Goal: Task Accomplishment & Management: Complete application form

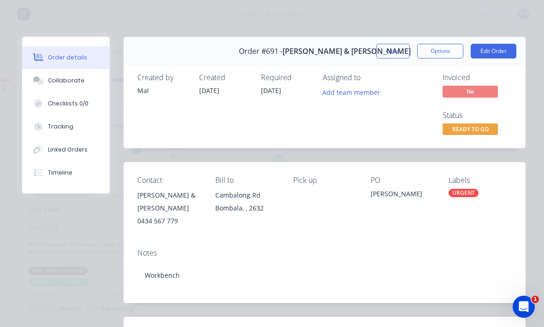
scroll to position [413, 0]
click at [47, 125] on button "Tracking" at bounding box center [66, 126] width 88 height 23
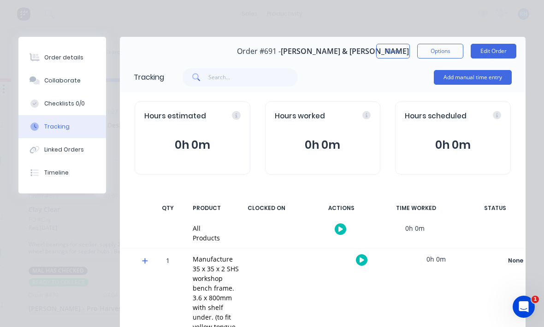
click at [480, 84] on button "Add manual time entry" at bounding box center [473, 77] width 78 height 15
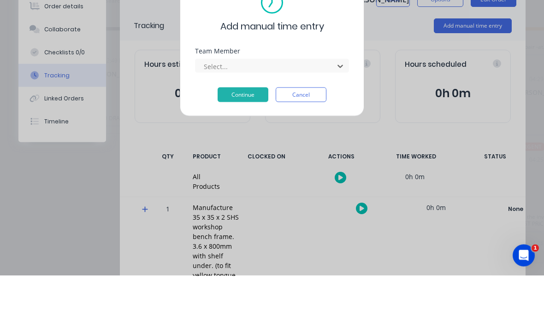
scroll to position [118, 0]
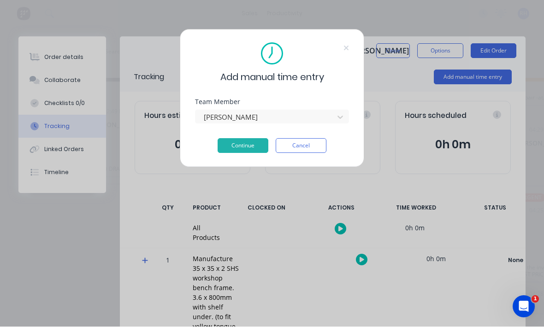
click at [253, 147] on button "Continue" at bounding box center [242, 146] width 51 height 15
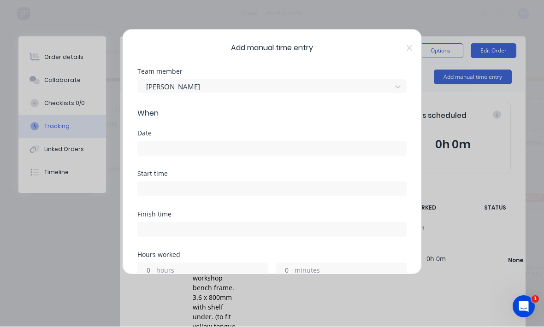
click at [305, 143] on input at bounding box center [272, 149] width 268 height 14
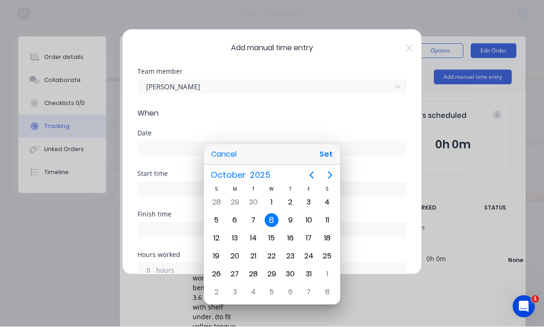
click at [341, 152] on div at bounding box center [271, 163] width 691 height 475
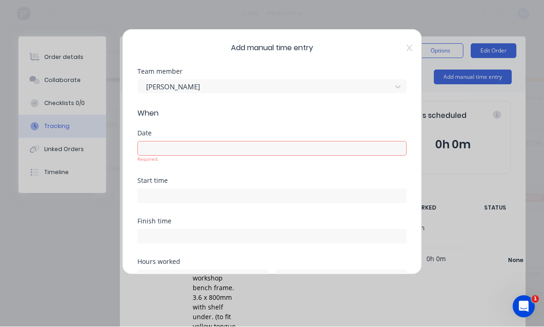
click at [336, 143] on input at bounding box center [272, 149] width 268 height 14
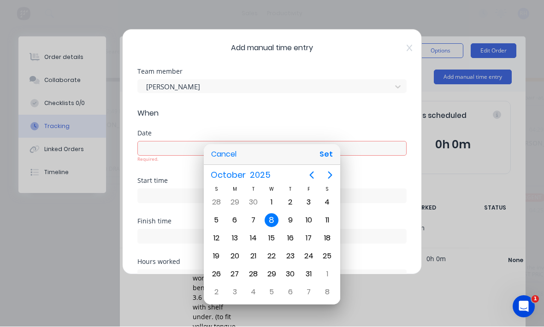
click at [331, 162] on button "Set" at bounding box center [326, 155] width 21 height 17
type input "[DATE]"
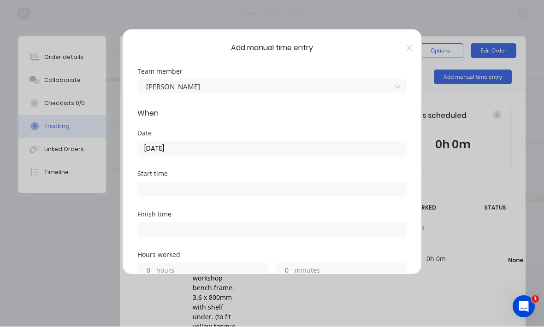
click at [278, 194] on input at bounding box center [272, 189] width 268 height 14
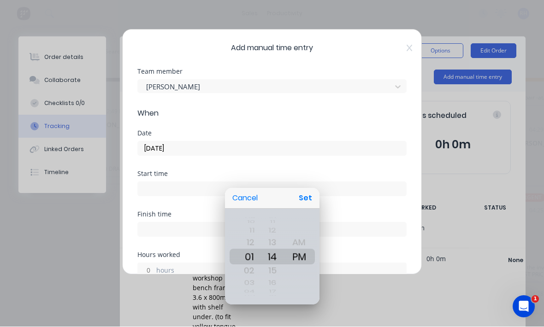
click at [314, 197] on button "Set" at bounding box center [305, 198] width 21 height 17
type input "01:14 PM"
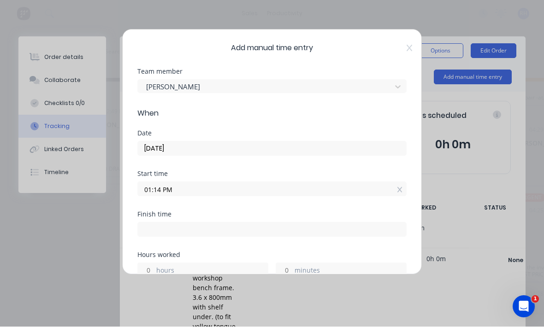
click at [268, 235] on input at bounding box center [272, 230] width 268 height 14
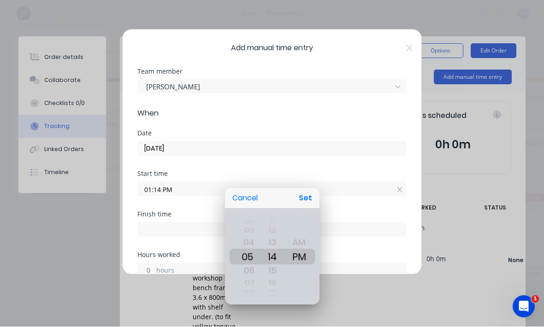
click at [351, 170] on div at bounding box center [271, 163] width 691 height 475
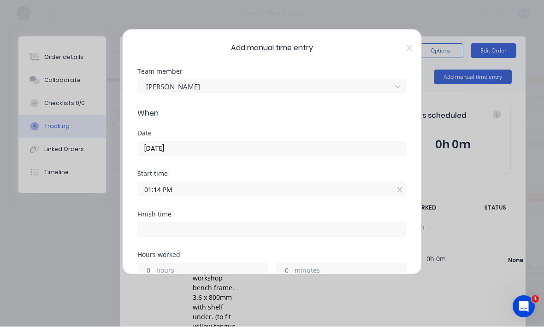
click at [262, 226] on input at bounding box center [272, 230] width 268 height 14
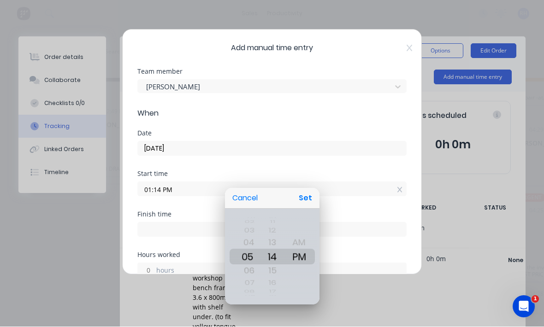
click at [338, 161] on div at bounding box center [271, 163] width 691 height 475
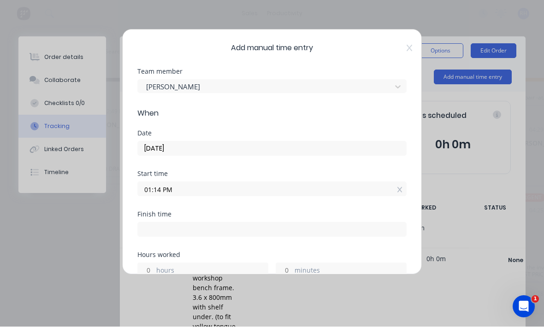
click at [216, 268] on label "hours" at bounding box center [211, 272] width 111 height 12
click at [154, 268] on input "hours" at bounding box center [146, 271] width 16 height 14
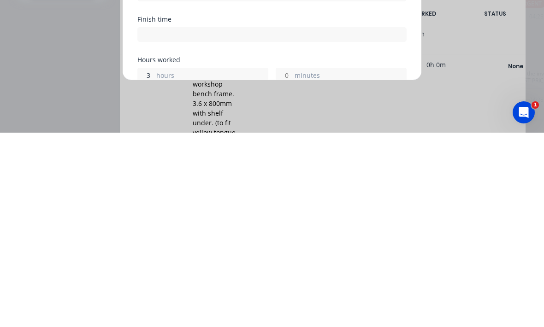
type input "3"
click at [329, 265] on label "minutes" at bounding box center [349, 271] width 111 height 12
click at [292, 263] on input "minutes" at bounding box center [284, 270] width 16 height 14
type input "04:14 PM"
type input "2"
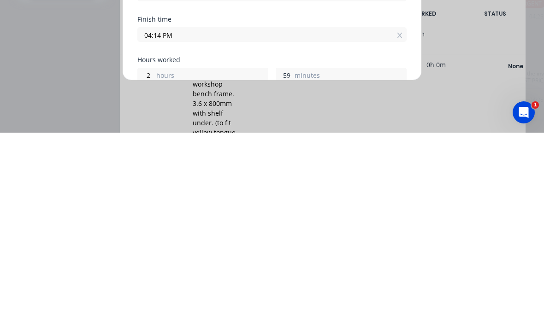
type input "5"
click at [167, 265] on label "hours" at bounding box center [211, 271] width 111 height 12
click at [154, 263] on input "2" at bounding box center [146, 270] width 16 height 14
type input "03:14 PM"
type input "1"
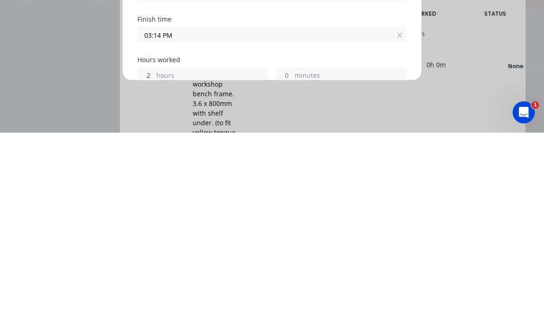
type input "59"
type input "3"
click at [363, 265] on label "minutes" at bounding box center [349, 271] width 111 height 12
click at [292, 263] on input "59" at bounding box center [284, 270] width 16 height 14
type input "05:13 PM"
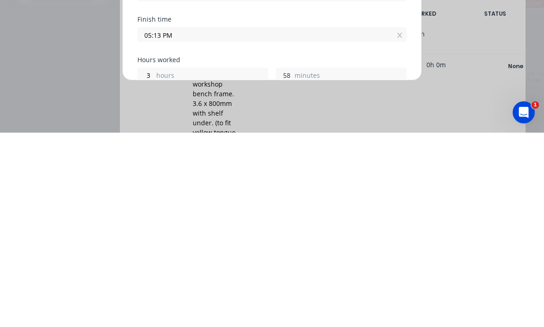
type input "5"
type input "15"
click at [341, 211] on div "Finish time 05:13 PM" at bounding box center [271, 231] width 269 height 41
type input "04:29 PM"
type input "14"
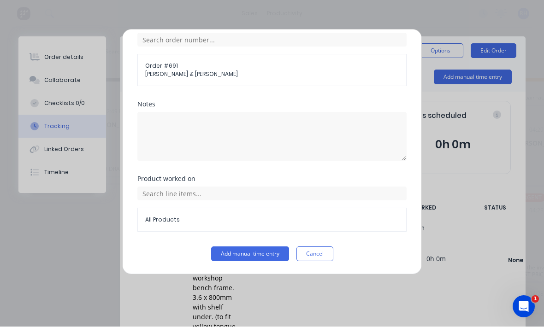
scroll to position [377, 0]
click at [258, 257] on button "Add manual time entry" at bounding box center [250, 254] width 78 height 15
